Goal: Information Seeking & Learning: Learn about a topic

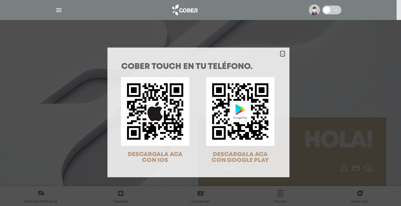
click at [280, 52] on icon "Close" at bounding box center [282, 54] width 4 height 4
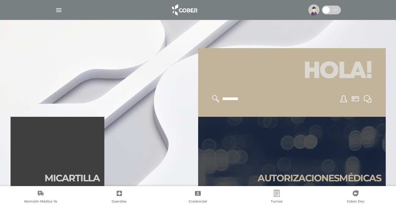
scroll to position [74, 0]
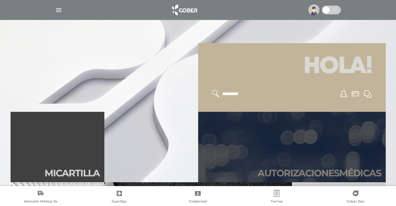
click at [353, 167] on link "Autori zaciones médicas" at bounding box center [292, 147] width 188 height 70
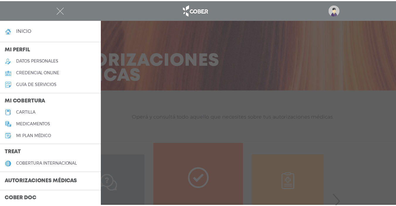
scroll to position [163, 0]
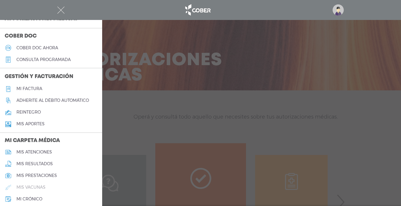
click at [99, 181] on link "mis vacunas" at bounding box center [51, 187] width 102 height 12
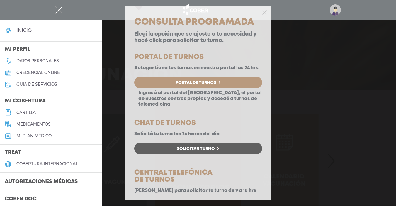
click at [280, 195] on div "Consulta Programada Elegí la opción que se ajuste a tu necesidad y hacé click p…" at bounding box center [198, 103] width 396 height 206
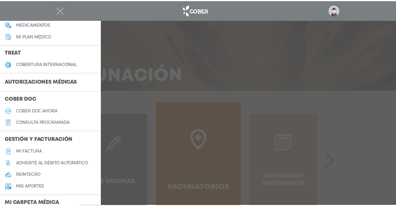
scroll to position [103, 0]
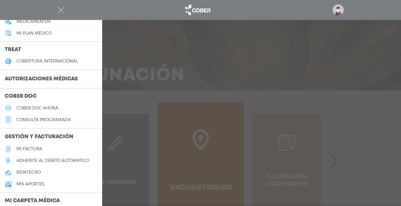
drag, startPoint x: 97, startPoint y: 157, endPoint x: 103, endPoint y: 161, distance: 7.1
click at [103, 161] on body "Cober Touch - Desktop Mobile inicio Mi perfil datos personales" at bounding box center [200, 103] width 401 height 206
click at [102, 160] on div at bounding box center [200, 103] width 401 height 206
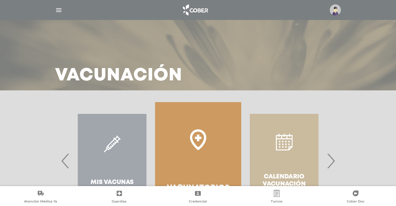
scroll to position [160, 0]
click at [113, 144] on div "Mis Vacunas" at bounding box center [112, 160] width 86 height 117
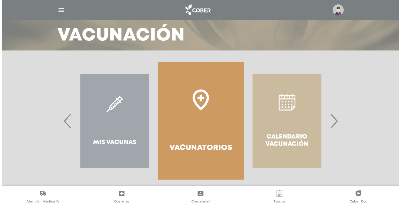
scroll to position [45, 0]
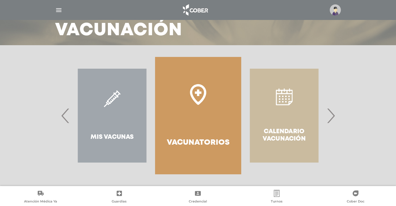
click at [59, 9] on img "button" at bounding box center [58, 9] width 7 height 7
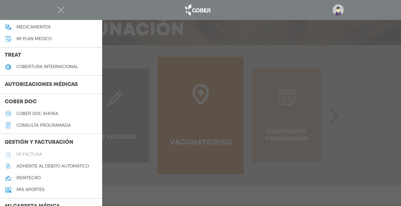
scroll to position [75, 0]
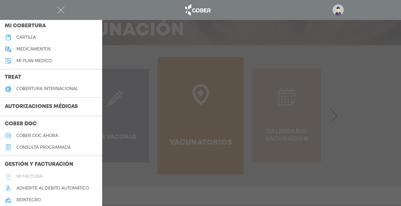
click at [99, 92] on link "cobertura internacional" at bounding box center [51, 89] width 102 height 12
